Goal: Task Accomplishment & Management: Use online tool/utility

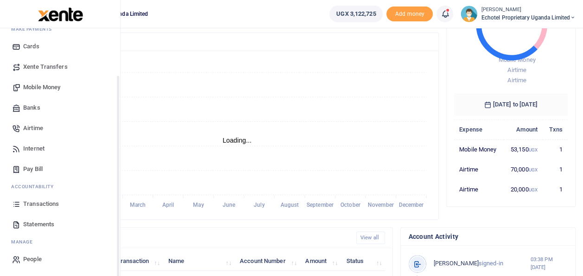
scroll to position [55, 0]
click at [45, 201] on span "Transactions" at bounding box center [41, 203] width 36 height 9
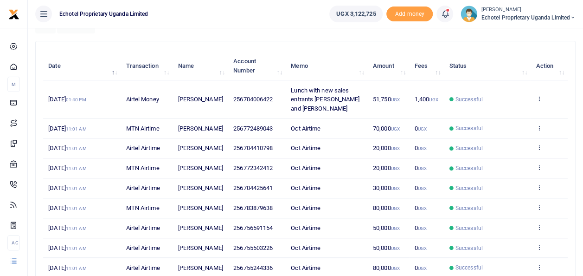
scroll to position [230, 0]
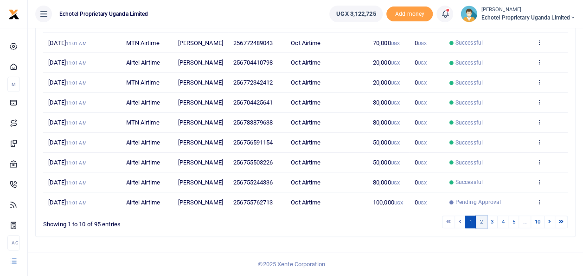
click at [484, 221] on link "2" at bounding box center [481, 221] width 11 height 13
click at [494, 228] on link "3" at bounding box center [492, 221] width 11 height 13
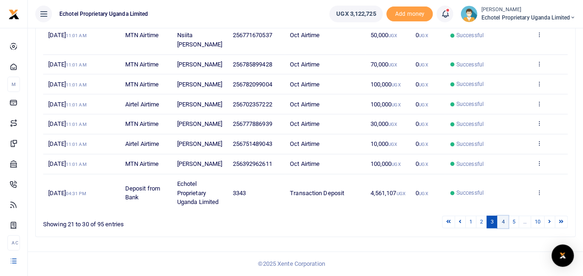
click at [505, 228] on link "4" at bounding box center [502, 221] width 11 height 13
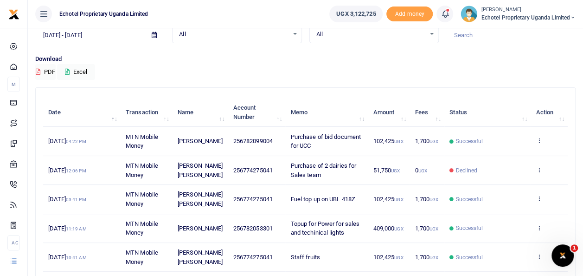
scroll to position [0, 0]
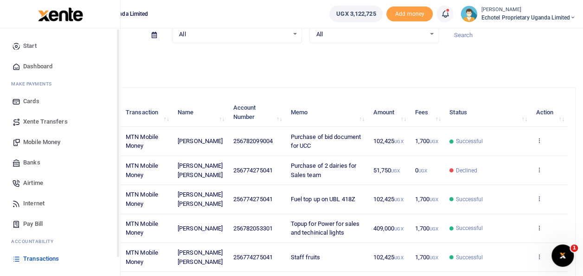
click at [48, 141] on span "Mobile Money" at bounding box center [41, 141] width 37 height 9
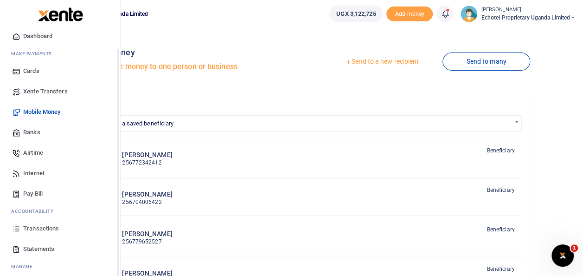
scroll to position [55, 0]
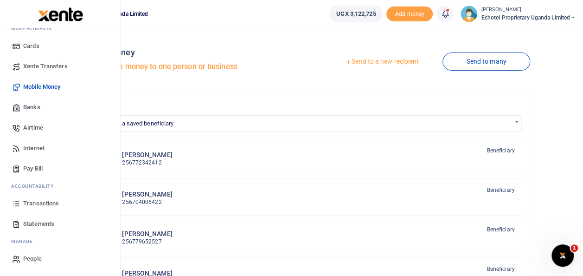
click at [35, 202] on span "Transactions" at bounding box center [41, 203] width 36 height 9
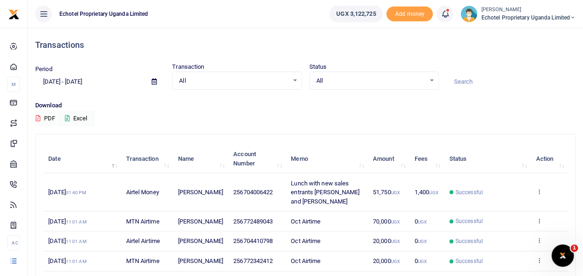
click at [540, 189] on icon at bounding box center [539, 191] width 6 height 6
click at [498, 204] on link "View details" at bounding box center [505, 206] width 73 height 13
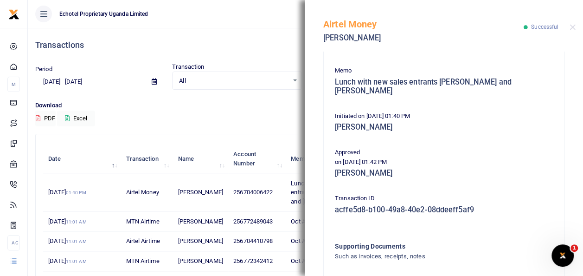
scroll to position [232, 0]
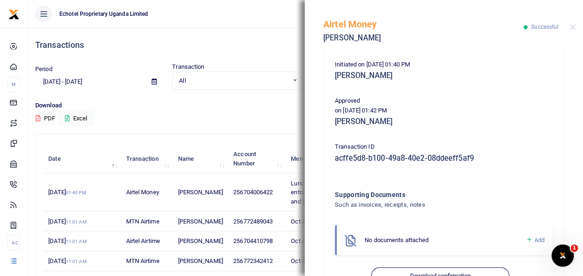
click at [534, 236] on span "Add" at bounding box center [539, 239] width 10 height 7
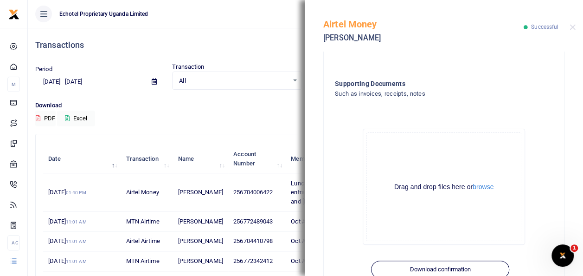
scroll to position [358, 0]
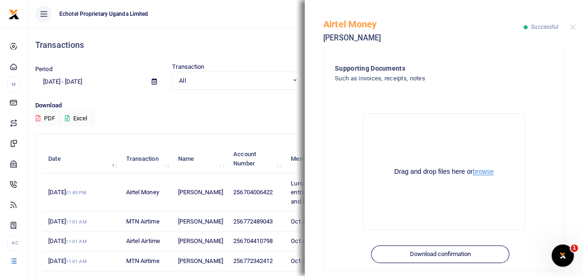
click at [479, 168] on button "browse" at bounding box center [483, 171] width 21 height 7
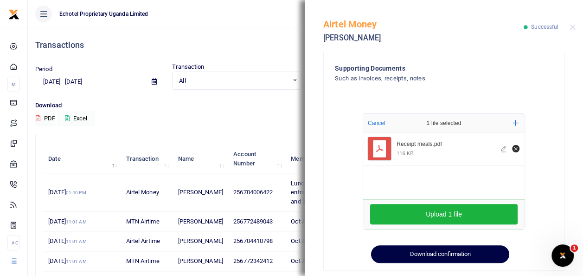
click at [464, 245] on button "Download confirmation" at bounding box center [440, 254] width 138 height 18
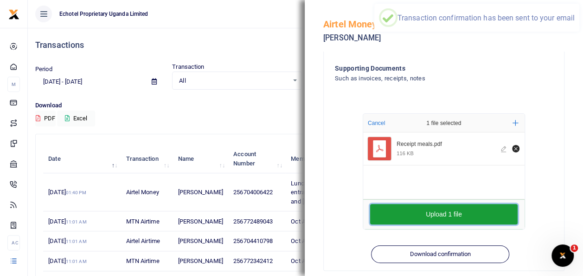
click at [454, 205] on button "Upload 1 file" at bounding box center [444, 214] width 148 height 20
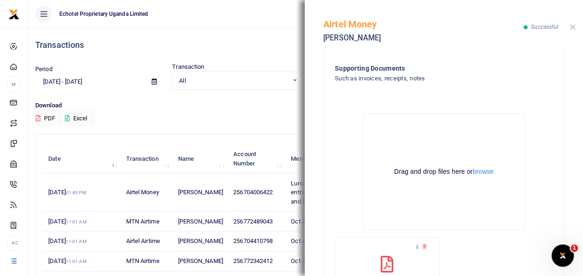
click at [573, 29] on button "Close" at bounding box center [573, 27] width 6 height 6
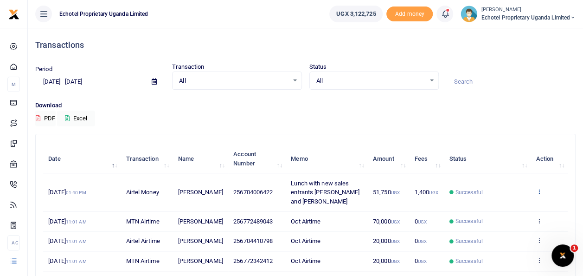
click at [540, 191] on icon at bounding box center [539, 191] width 6 height 6
click at [522, 204] on link "View details" at bounding box center [505, 206] width 73 height 13
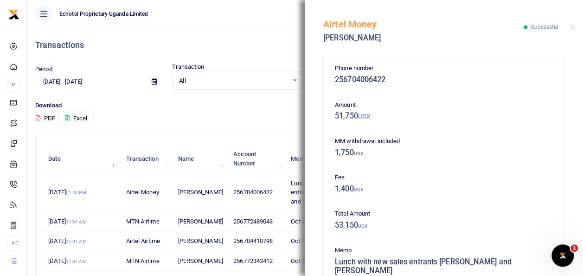
scroll to position [0, 0]
click at [577, 20] on div "Airtel Money Monica Kabareebe Successful" at bounding box center [444, 25] width 278 height 51
click at [575, 28] on button "Close" at bounding box center [573, 27] width 6 height 6
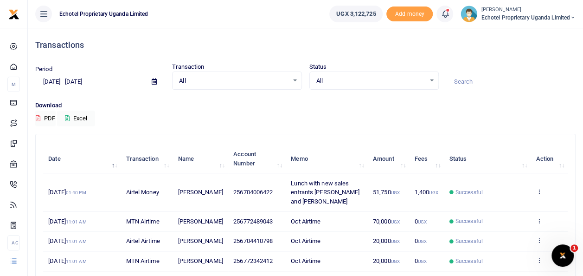
click at [283, 113] on div "Download PDF Excel" at bounding box center [305, 114] width 540 height 26
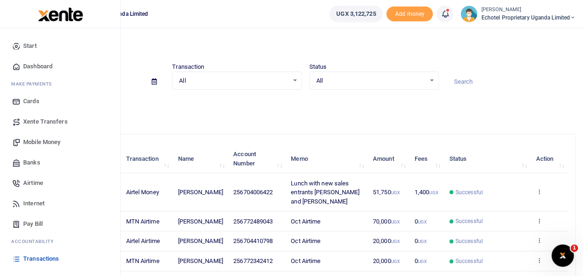
click at [52, 143] on span "Mobile Money" at bounding box center [41, 141] width 37 height 9
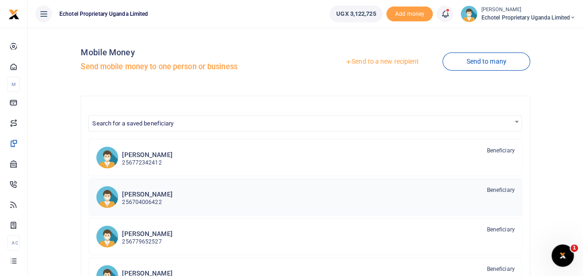
click at [148, 196] on h6 "[PERSON_NAME]" at bounding box center [147, 194] width 50 height 8
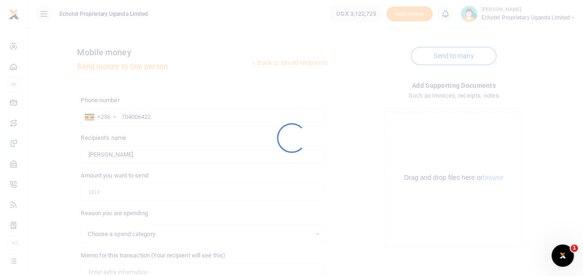
select select
